Goal: Information Seeking & Learning: Learn about a topic

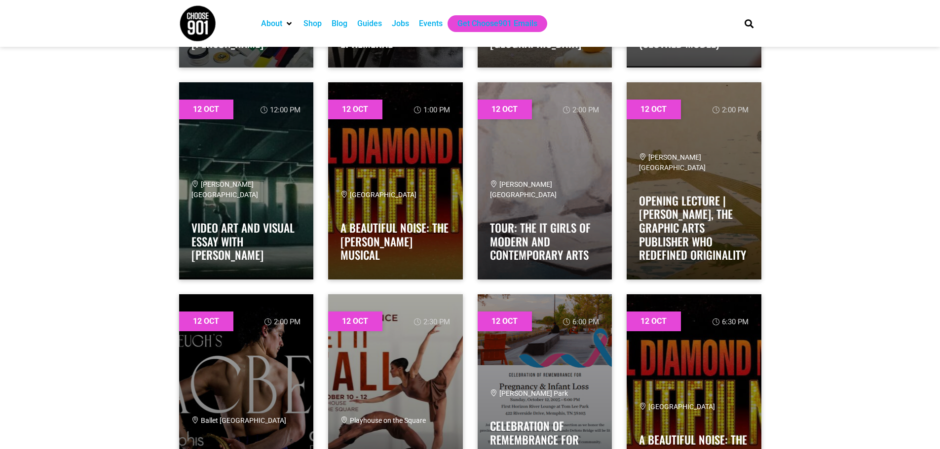
scroll to position [5032, 0]
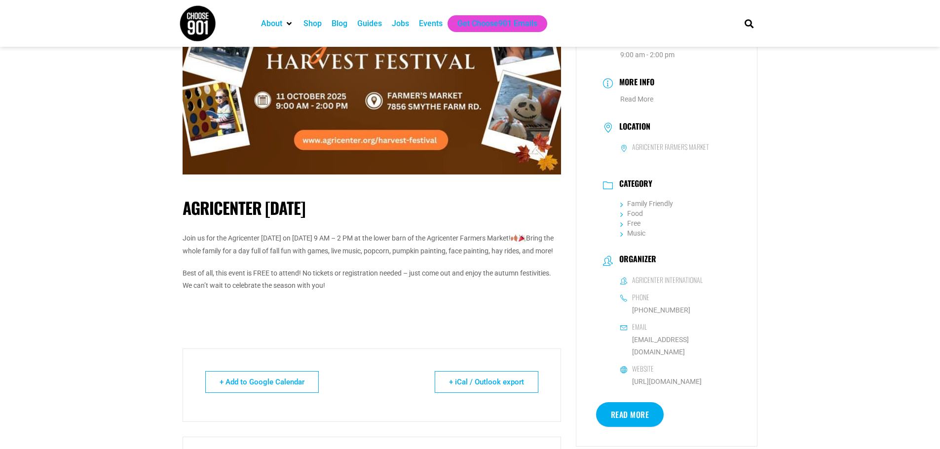
scroll to position [148, 0]
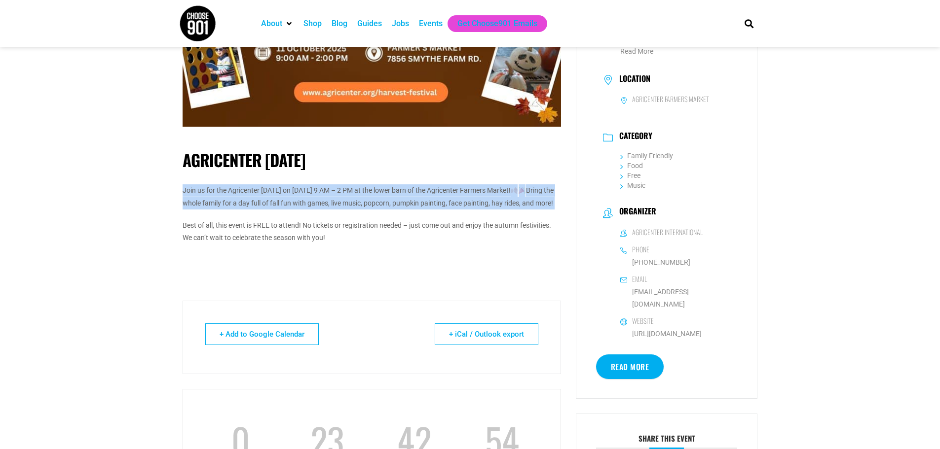
drag, startPoint x: 136, startPoint y: 190, endPoint x: 143, endPoint y: 232, distance: 43.1
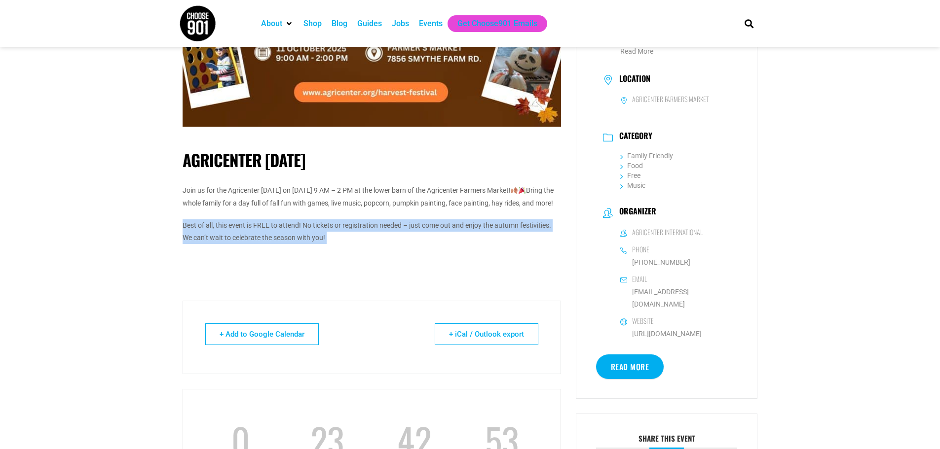
drag, startPoint x: 136, startPoint y: 243, endPoint x: 136, endPoint y: 259, distance: 15.8
